Goal: Task Accomplishment & Management: Manage account settings

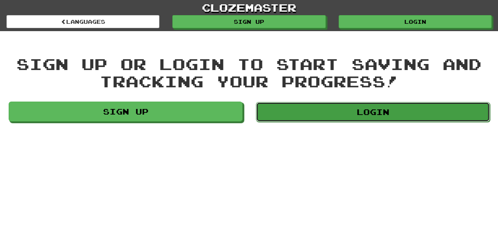
click at [337, 104] on link "Login" at bounding box center [373, 112] width 234 height 20
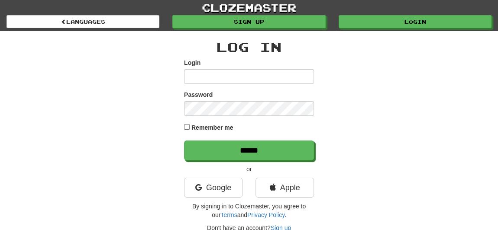
type input "*****"
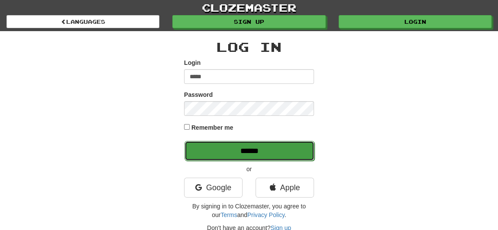
click at [213, 145] on input "******" at bounding box center [250, 151] width 130 height 20
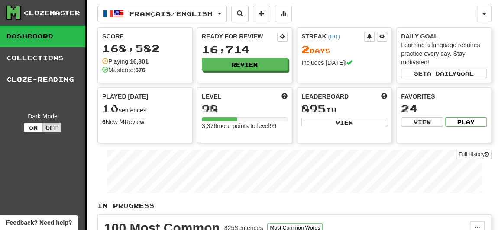
click at [54, 13] on div "Clozemaster" at bounding box center [52, 13] width 56 height 9
